Goal: Navigation & Orientation: Find specific page/section

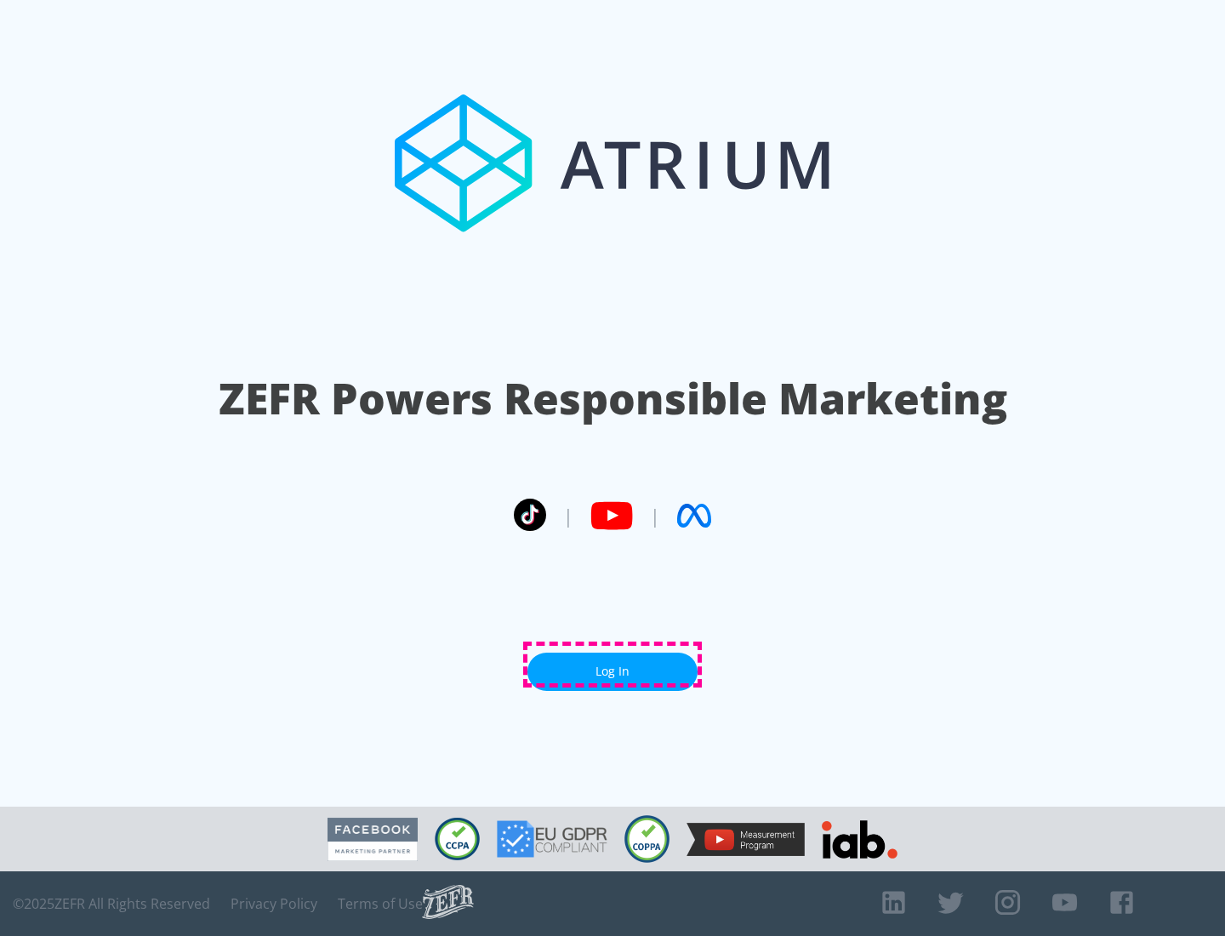
click at [613, 664] on link "Log In" at bounding box center [612, 672] width 170 height 38
